Goal: Contribute content: Contribute content

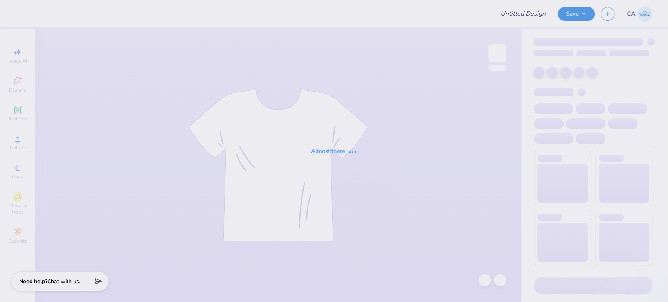
type input "Arapahoe hoodie"
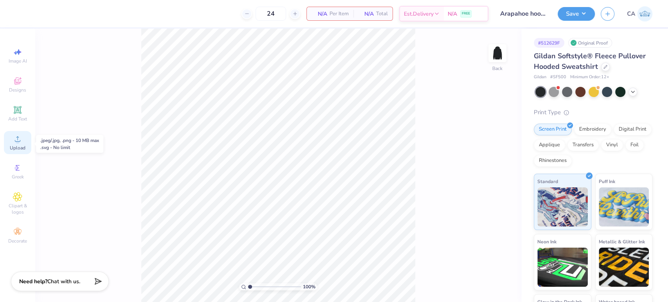
click at [23, 145] on div "Upload" at bounding box center [17, 142] width 27 height 23
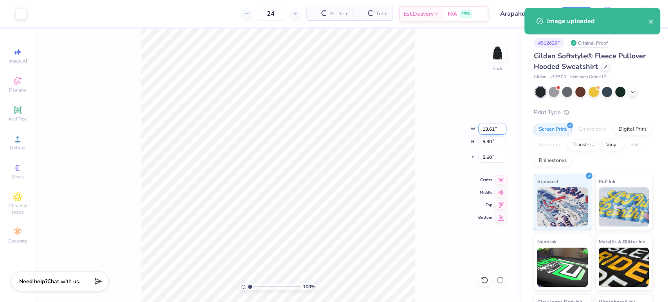
click at [488, 130] on input "13.61" at bounding box center [492, 129] width 28 height 11
type input "10.00"
type input "3.89"
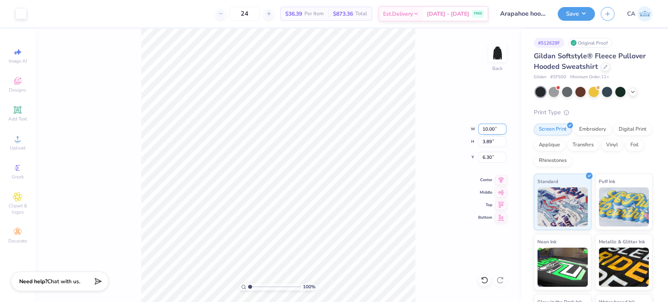
click at [488, 130] on input "10.00" at bounding box center [492, 129] width 28 height 11
click at [494, 153] on input "6.30" at bounding box center [492, 157] width 28 height 11
type input "3.00"
click at [504, 61] on img at bounding box center [497, 53] width 31 height 31
click at [17, 137] on icon at bounding box center [17, 138] width 9 height 9
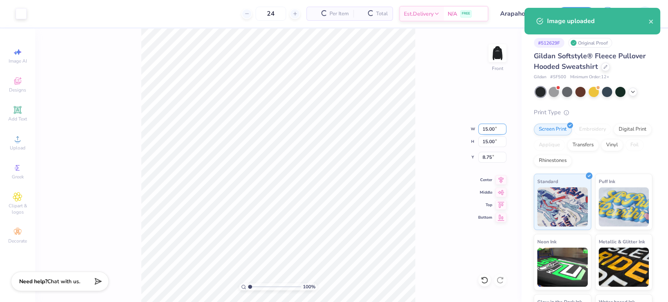
click at [492, 133] on input "15.00" at bounding box center [492, 129] width 28 height 11
type input "12.00"
type input "10.25"
click at [488, 157] on input "10.25" at bounding box center [492, 157] width 28 height 11
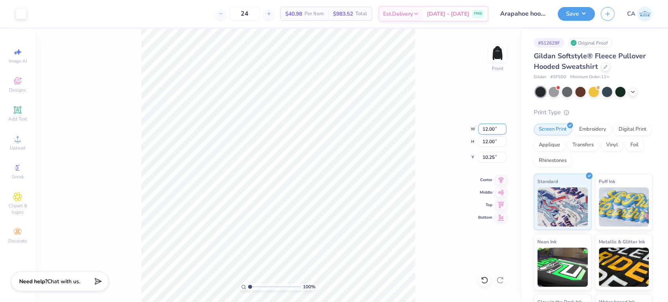
click at [482, 133] on input "12.00" at bounding box center [492, 129] width 28 height 11
type input "10.00"
click at [486, 155] on input "11.25" at bounding box center [492, 157] width 28 height 11
type input "3"
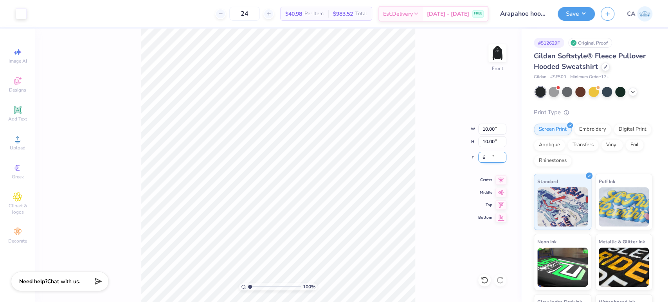
type input "6.00"
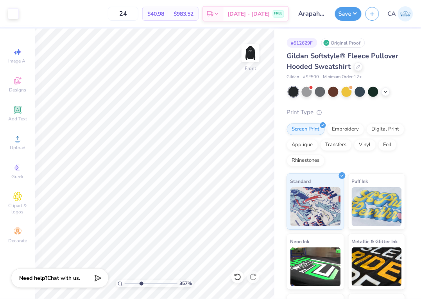
click at [141, 283] on input "range" at bounding box center [151, 284] width 53 height 7
type input "1"
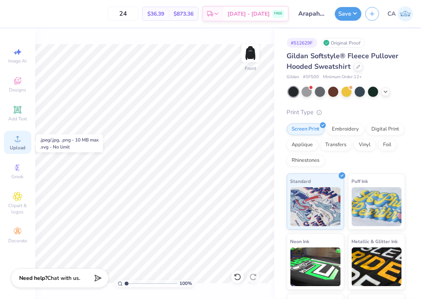
click at [19, 149] on span "Upload" at bounding box center [18, 148] width 16 height 6
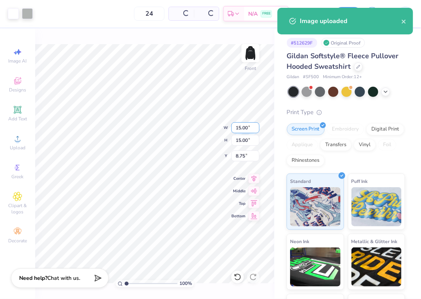
click at [248, 129] on input "15.00" at bounding box center [246, 127] width 28 height 11
type input "12.00"
type input "10.25"
click at [248, 128] on input "12.00" at bounding box center [246, 127] width 28 height 11
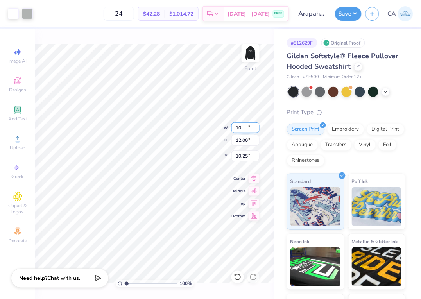
type input "10.00"
click at [245, 161] on input "11.25" at bounding box center [246, 156] width 28 height 11
type input "6.00"
type input "2.83"
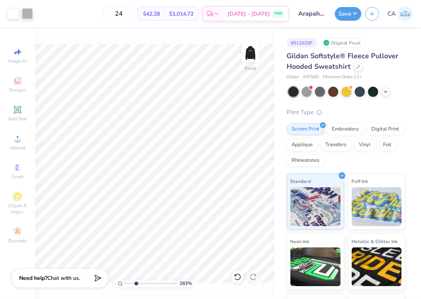
click at [136, 283] on input "range" at bounding box center [151, 284] width 53 height 7
click at [247, 57] on img at bounding box center [250, 53] width 31 height 31
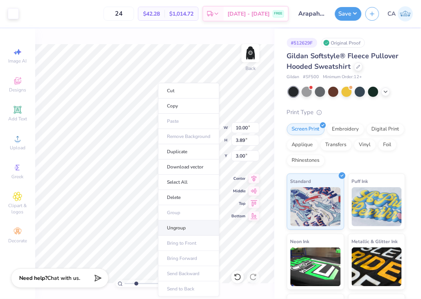
click at [177, 227] on li "Ungroup" at bounding box center [188, 228] width 61 height 15
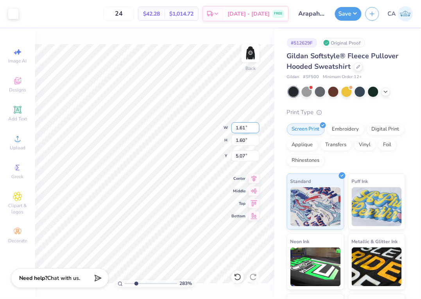
click at [245, 131] on input "1.61" at bounding box center [246, 127] width 28 height 11
type input "1.00"
type input "5.37"
click at [247, 129] on input "1.00" at bounding box center [246, 127] width 28 height 11
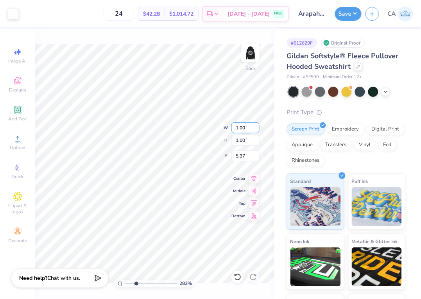
type input "2"
type input "1.30"
type input "5.22"
click at [252, 179] on icon at bounding box center [254, 177] width 11 height 9
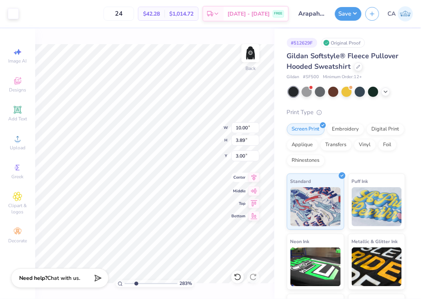
drag, startPoint x: 249, startPoint y: 175, endPoint x: 247, endPoint y: 179, distance: 4.6
click at [249, 175] on icon at bounding box center [254, 177] width 11 height 9
drag, startPoint x: 133, startPoint y: 284, endPoint x: 126, endPoint y: 281, distance: 7.5
type input "1"
click at [126, 281] on input "range" at bounding box center [151, 284] width 53 height 7
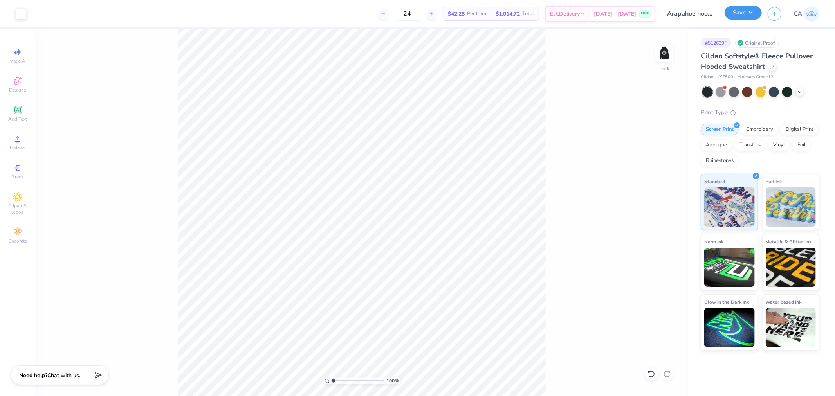
click at [668, 10] on button "Save" at bounding box center [742, 13] width 37 height 14
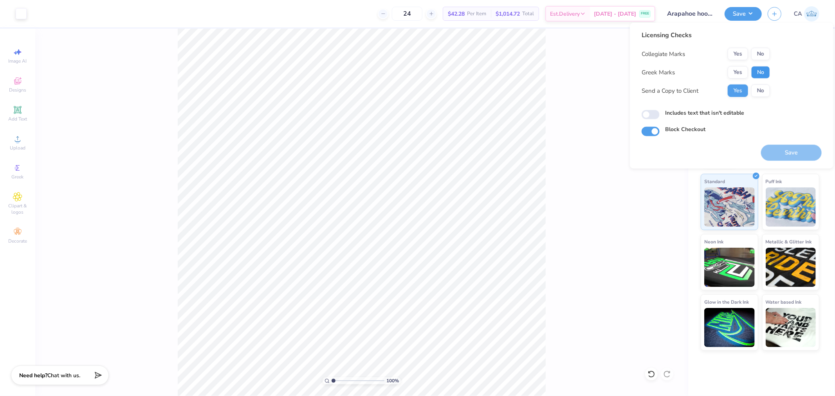
click at [668, 72] on button "No" at bounding box center [760, 72] width 19 height 13
click at [668, 55] on button "No" at bounding box center [760, 54] width 19 height 13
click at [668, 151] on button "Save" at bounding box center [791, 153] width 61 height 16
